Goal: Entertainment & Leisure: Consume media (video, audio)

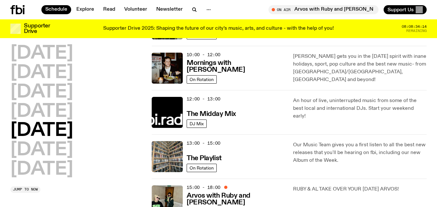
scroll to position [81, 0]
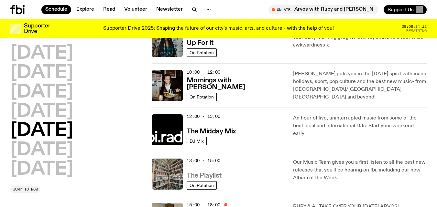
click at [213, 174] on h3 "The Playlist" at bounding box center [204, 176] width 35 height 7
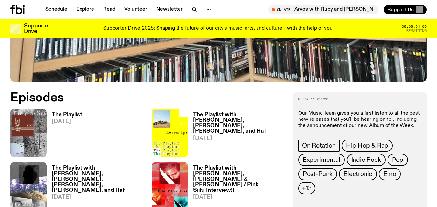
scroll to position [246, 0]
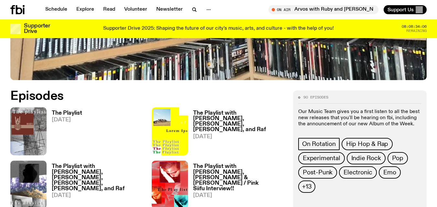
click at [75, 111] on h3 "The Playlist" at bounding box center [67, 113] width 30 height 5
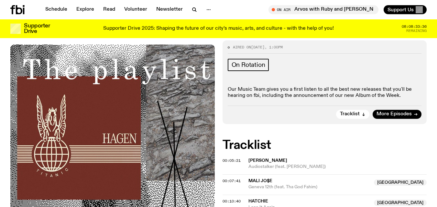
scroll to position [83, 0]
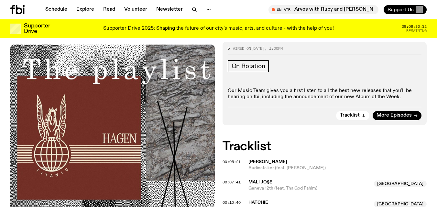
click at [23, 8] on icon at bounding box center [24, 11] width 2 height 6
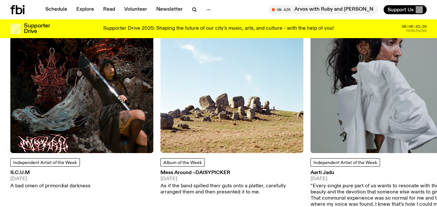
scroll to position [827, 0]
